Goal: Information Seeking & Learning: Learn about a topic

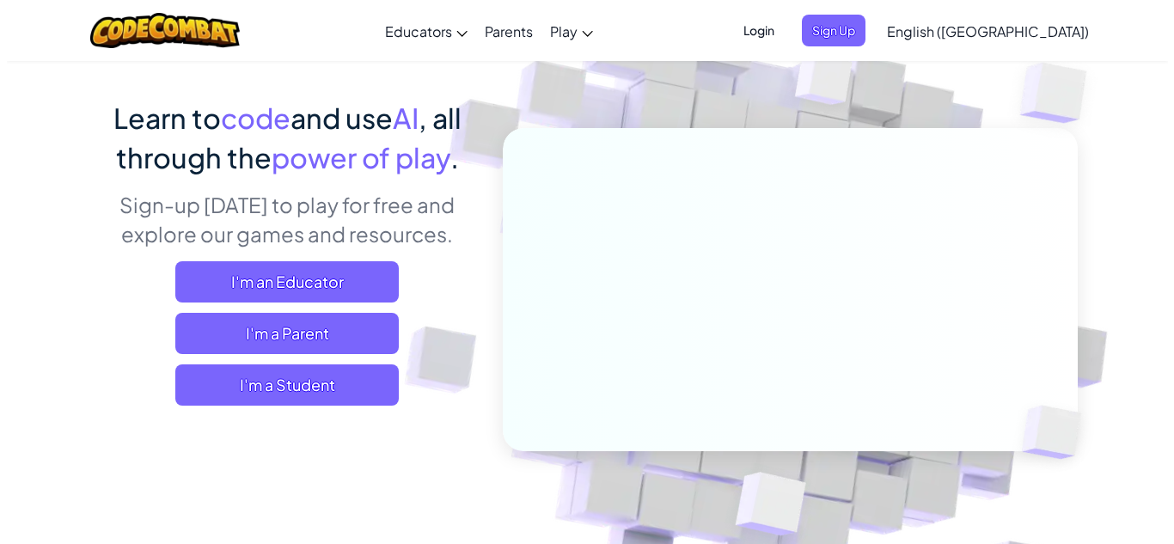
scroll to position [110, 0]
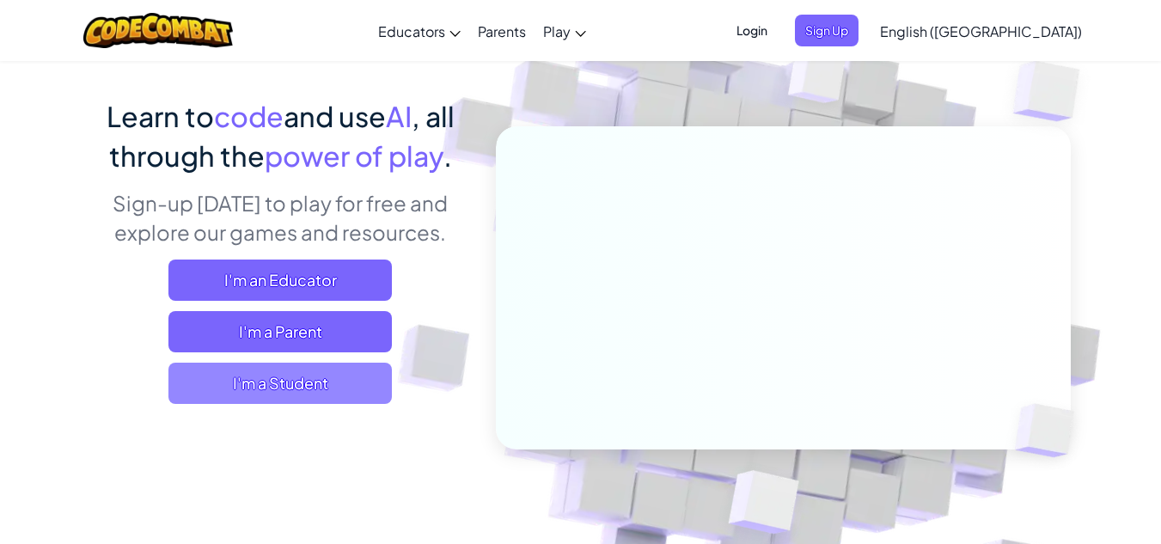
click at [347, 388] on span "I'm a Student" at bounding box center [279, 383] width 223 height 41
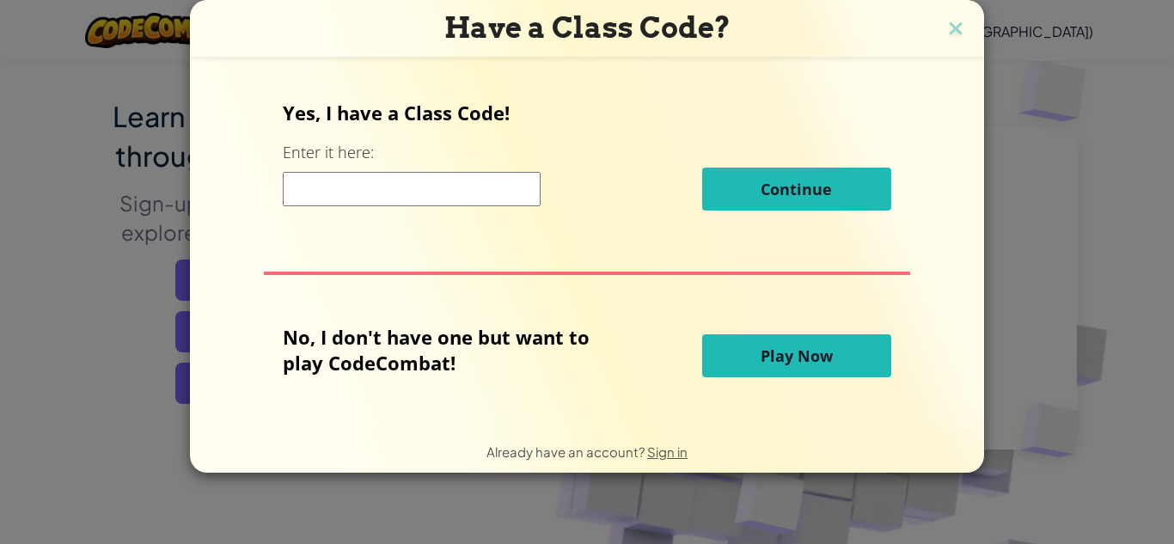
click at [468, 186] on input at bounding box center [412, 189] width 258 height 34
click at [735, 353] on button "Play Now" at bounding box center [796, 355] width 189 height 43
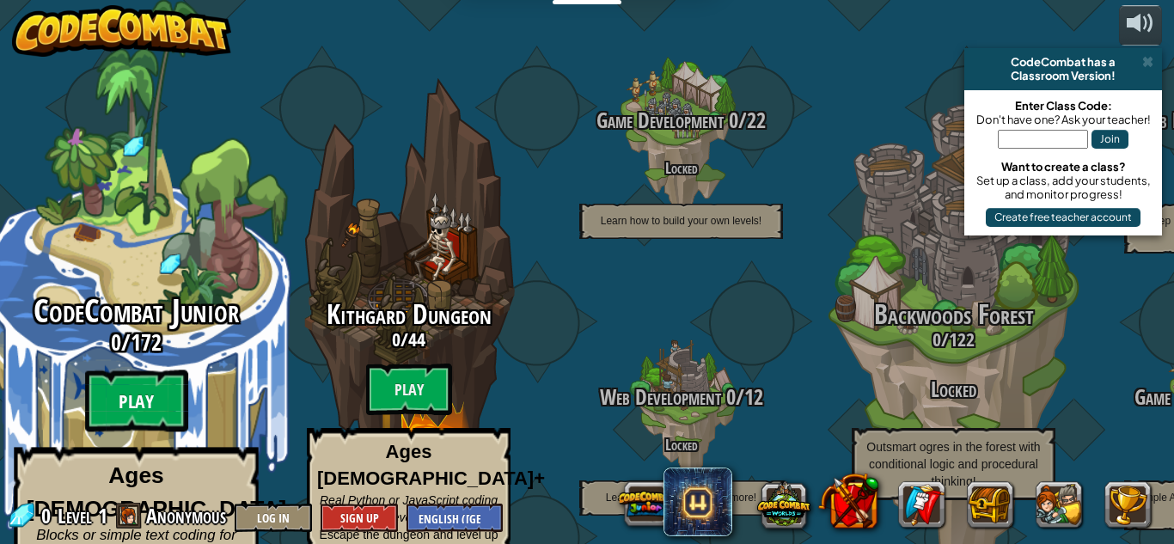
click at [162, 376] on btn "Play" at bounding box center [136, 401] width 103 height 62
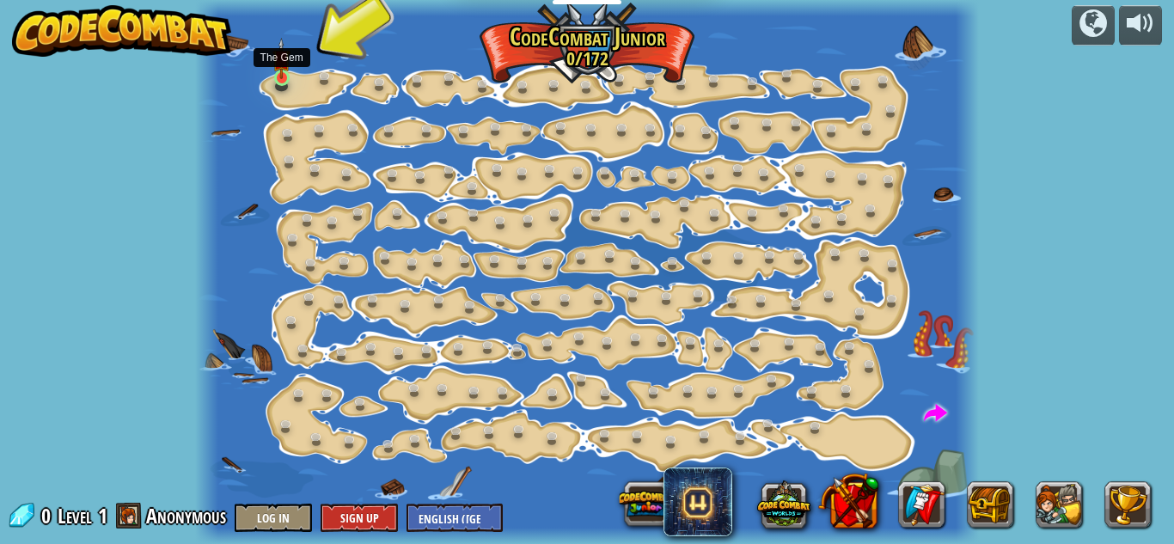
click at [280, 58] on img at bounding box center [281, 58] width 18 height 41
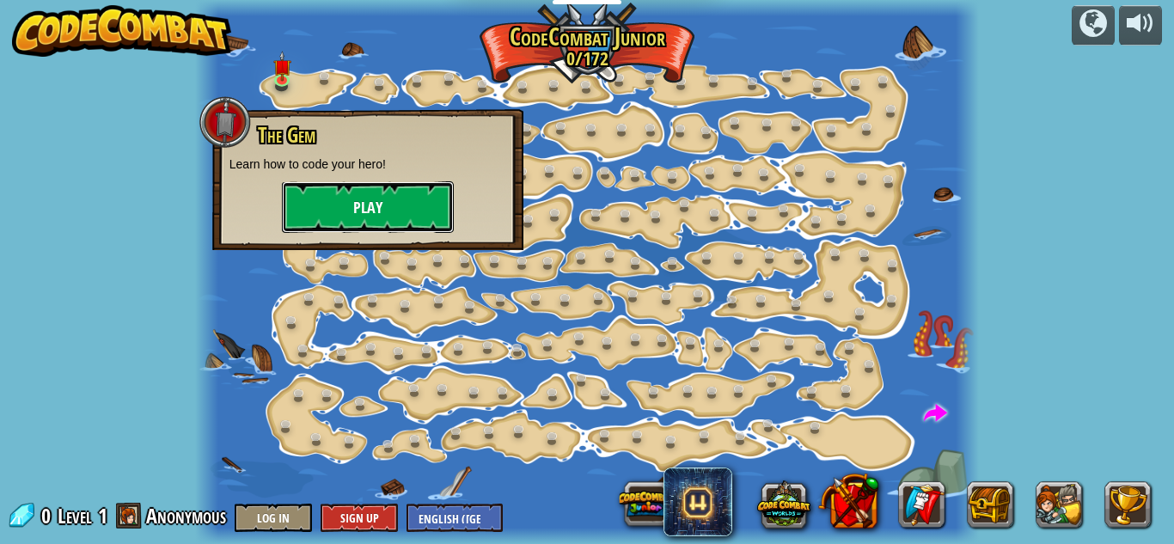
click at [383, 209] on button "Play" at bounding box center [368, 207] width 172 height 52
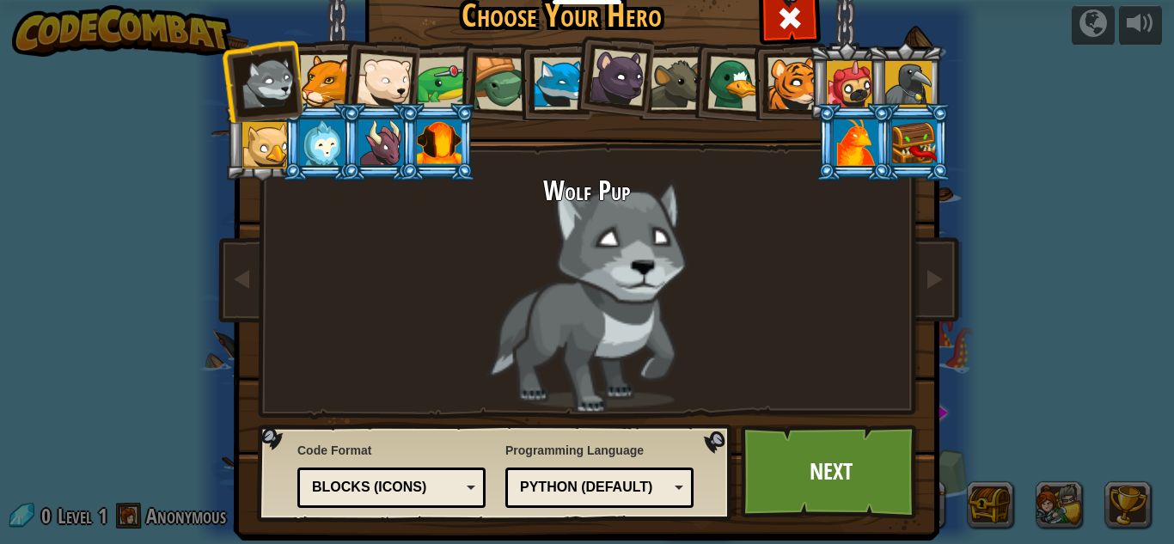
click at [708, 90] on div at bounding box center [735, 84] width 56 height 56
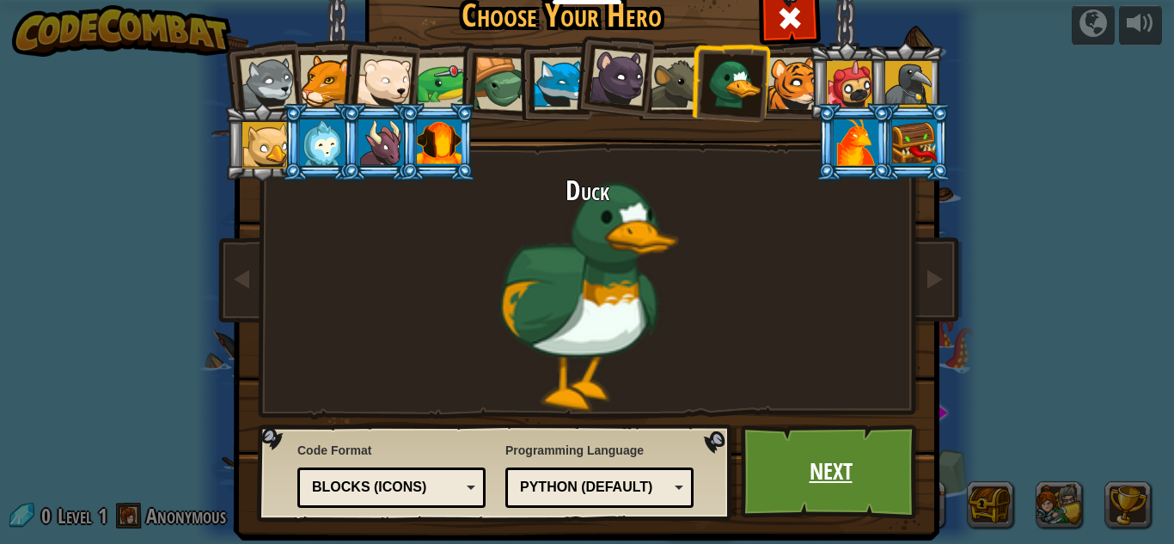
click at [829, 472] on link "Next" at bounding box center [831, 472] width 180 height 95
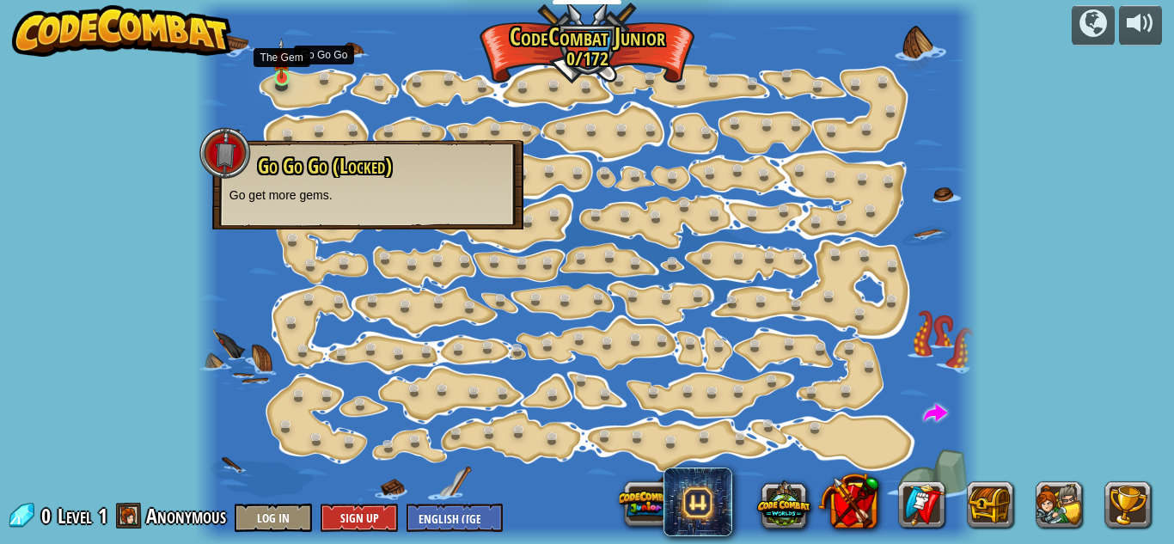
click at [287, 65] on img at bounding box center [281, 58] width 18 height 41
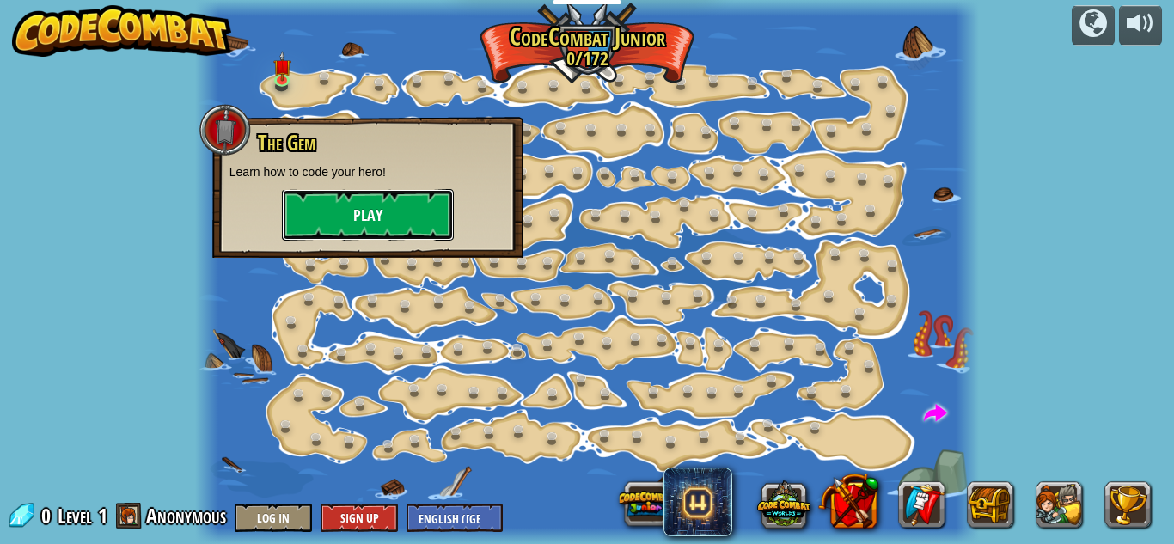
click at [400, 222] on button "Play" at bounding box center [368, 215] width 172 height 52
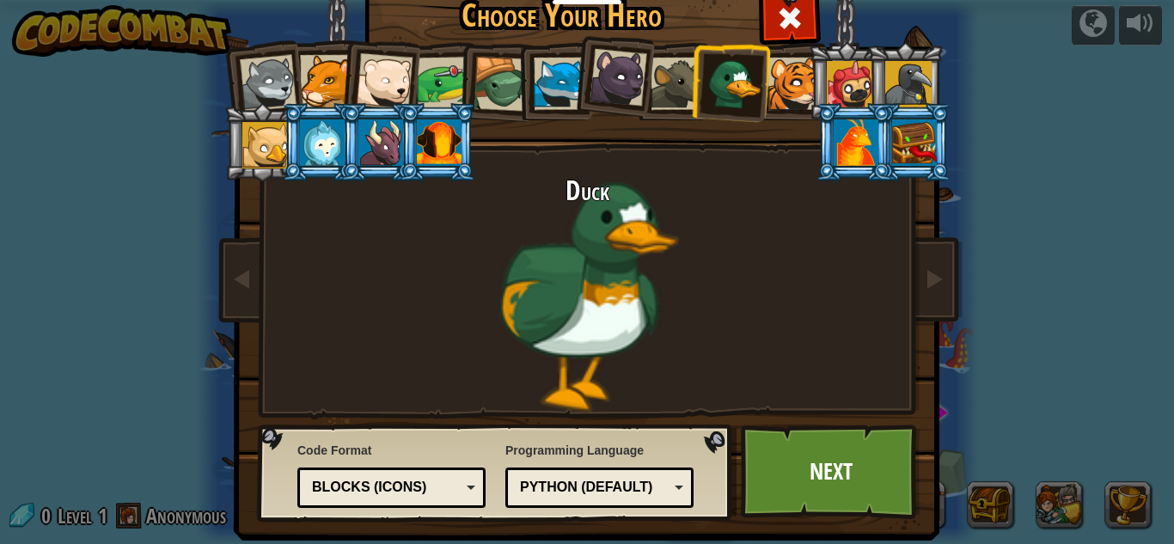
click at [552, 476] on div "Python (Default)" at bounding box center [600, 488] width 166 height 27
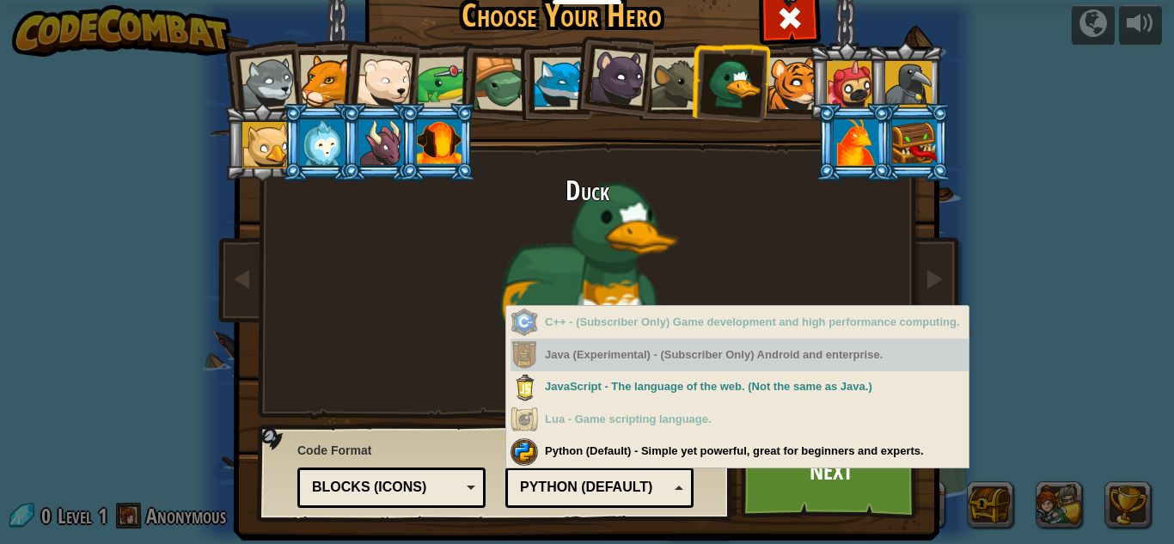
click at [609, 353] on div "Java (Experimental) - (Subscriber Only) Android and enterprise." at bounding box center [740, 356] width 458 height 34
